Goal: Navigation & Orientation: Understand site structure

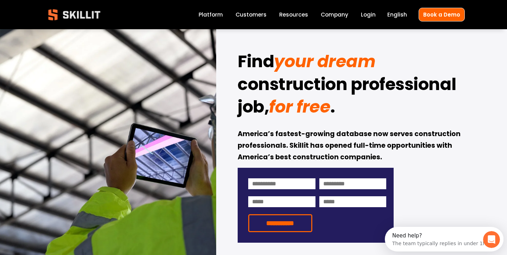
click at [214, 15] on link "Platform" at bounding box center [211, 15] width 24 height 10
click at [332, 12] on link "Company" at bounding box center [334, 15] width 27 height 10
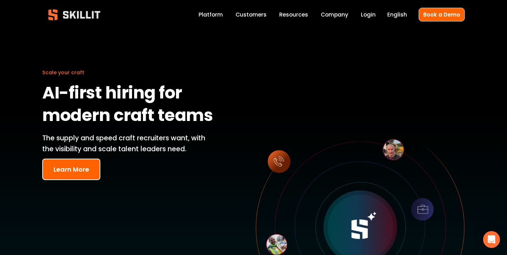
click at [258, 15] on link "Customers" at bounding box center [250, 15] width 31 height 10
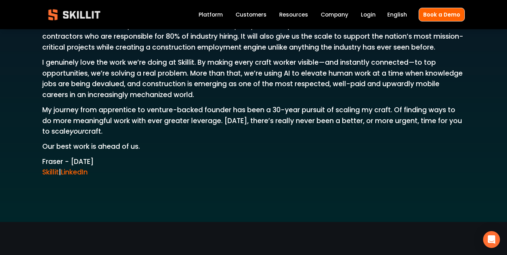
scroll to position [1198, 0]
